Goal: Task Accomplishment & Management: Manage account settings

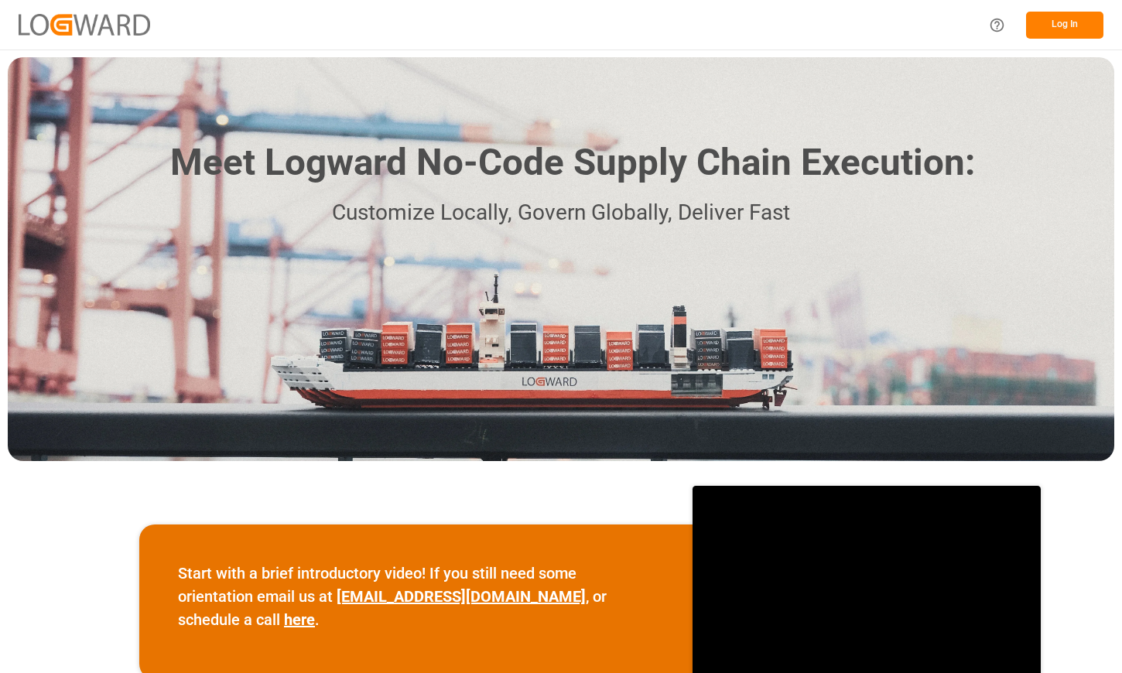
click at [1061, 29] on button "Log In" at bounding box center [1064, 25] width 77 height 27
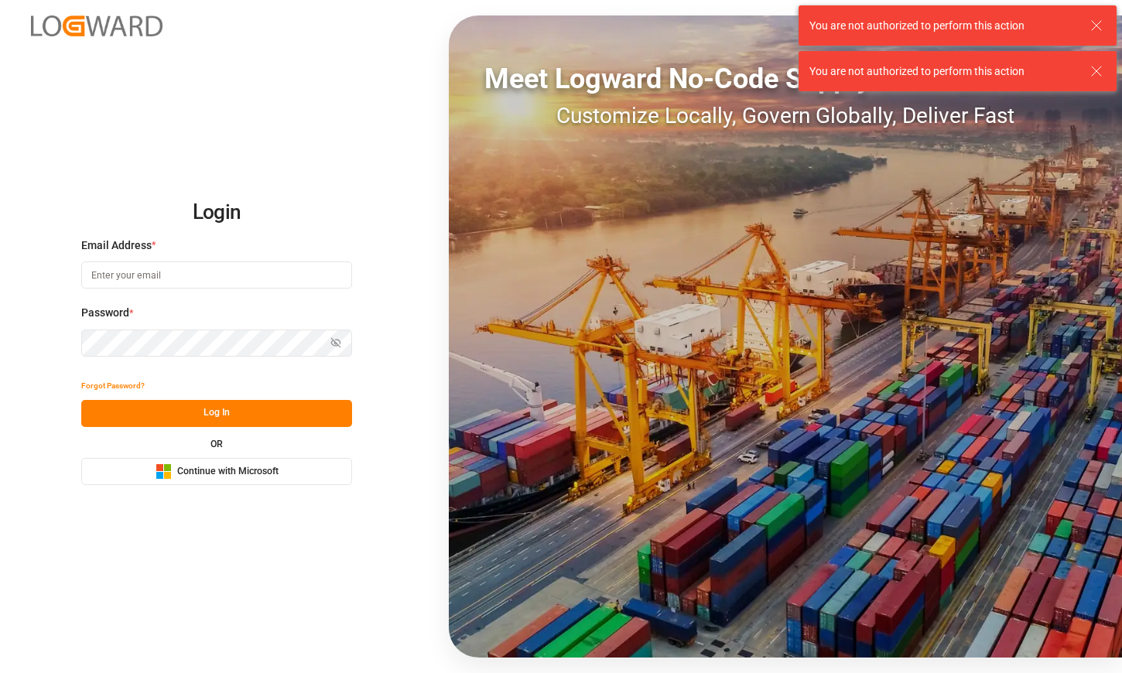
click at [1099, 27] on icon at bounding box center [1096, 25] width 19 height 19
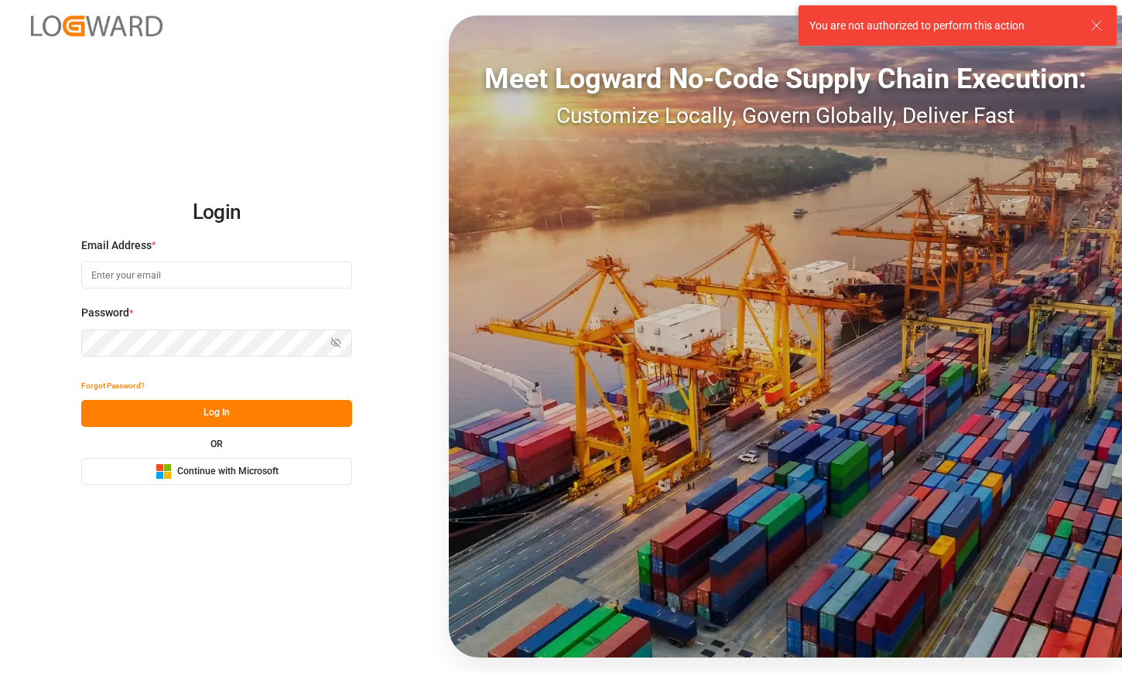
click at [1099, 27] on icon at bounding box center [1096, 25] width 19 height 19
